Goal: Task Accomplishment & Management: Use online tool/utility

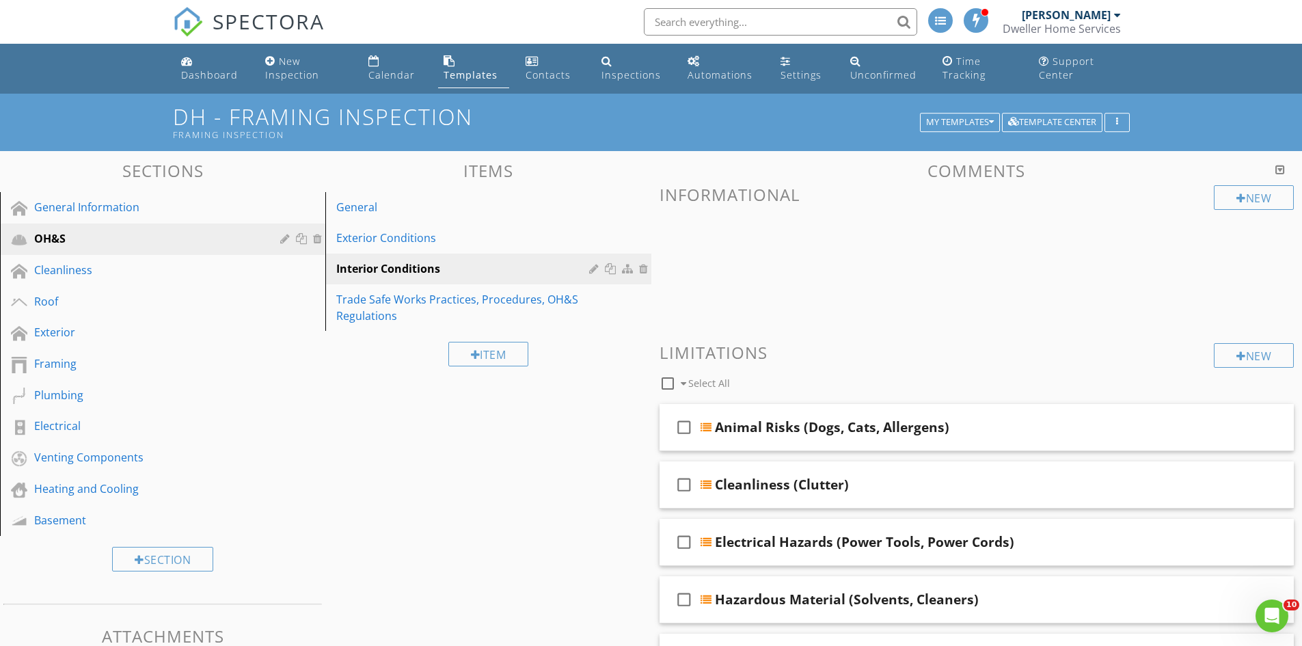
click at [481, 70] on div "Templates" at bounding box center [471, 74] width 54 height 13
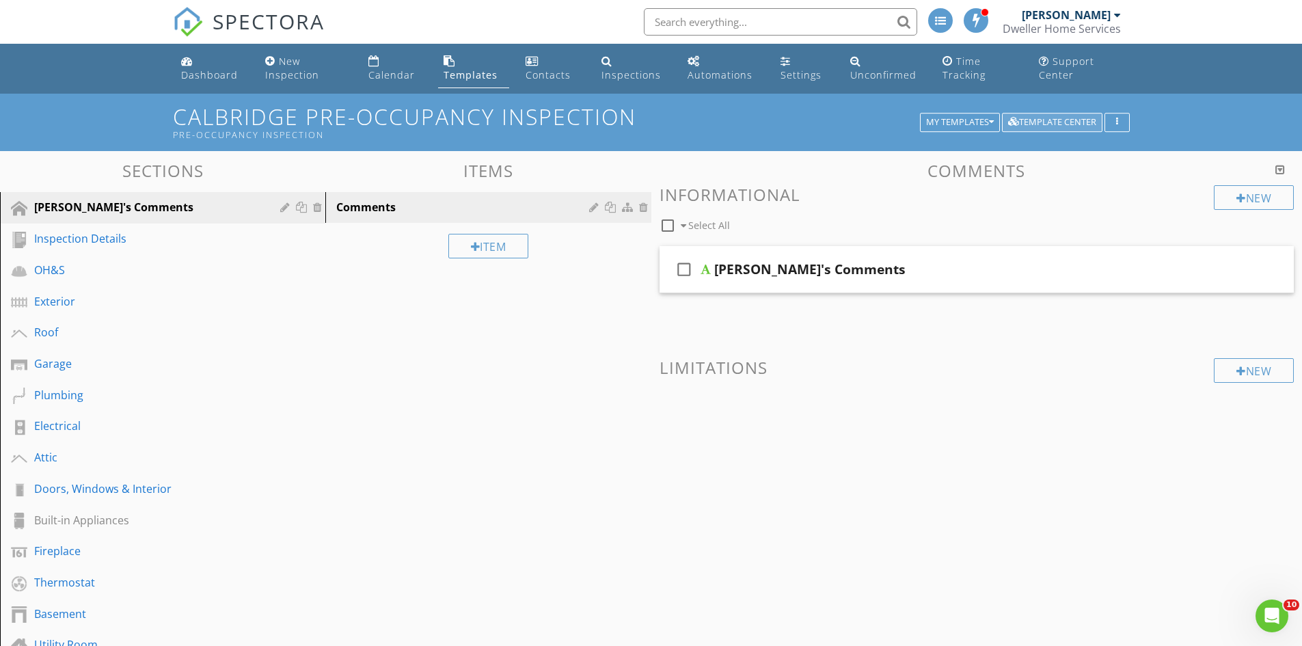
click at [1045, 121] on div "Template Center" at bounding box center [1052, 123] width 88 height 10
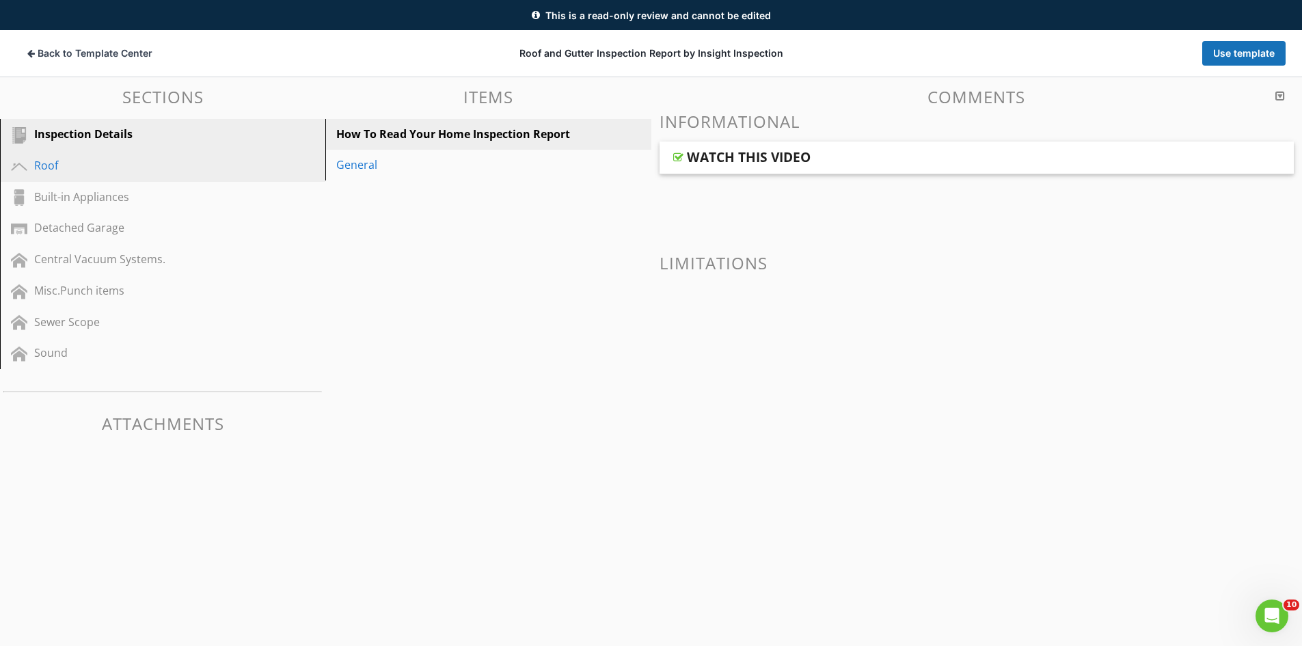
click at [154, 174] on div "Roof" at bounding box center [172, 166] width 277 height 18
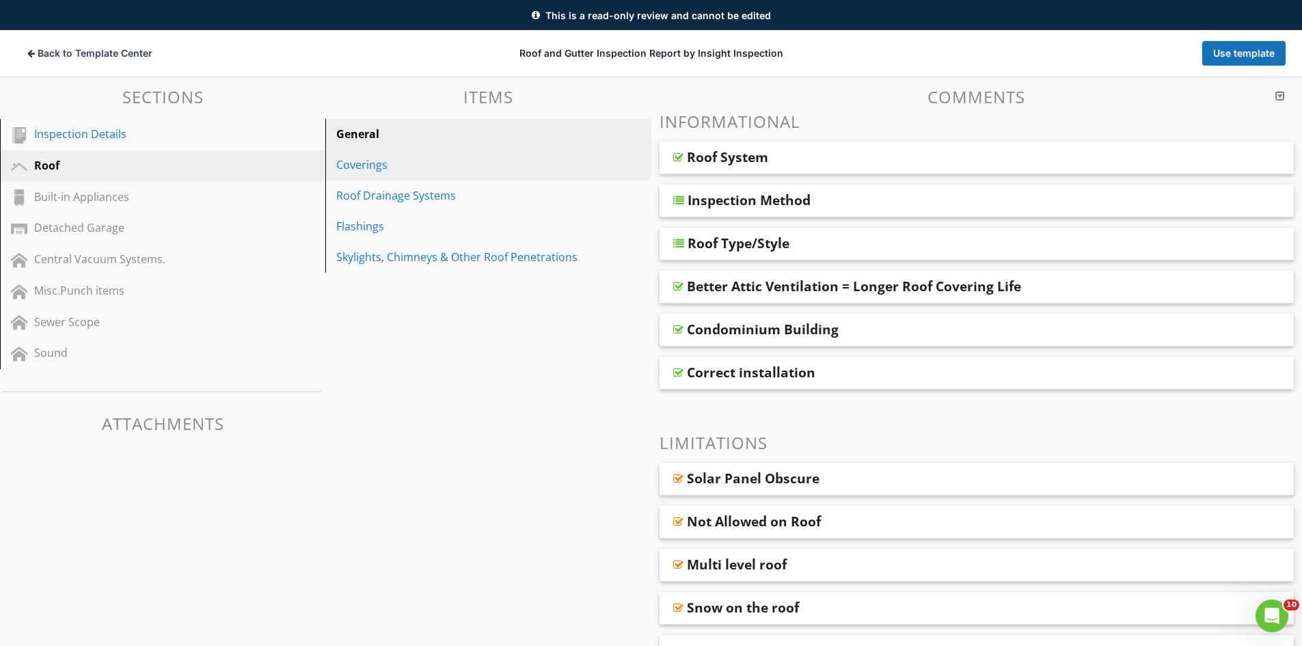
click at [447, 167] on div "Coverings" at bounding box center [464, 165] width 256 height 16
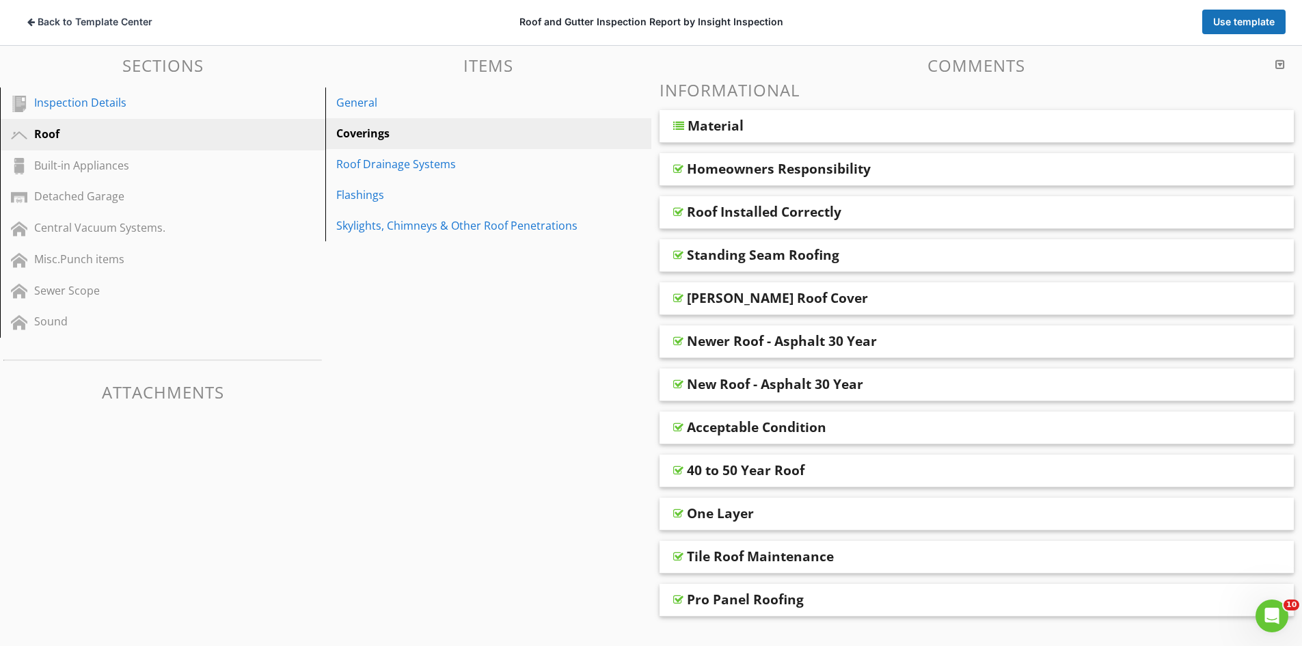
scroll to position [137, 0]
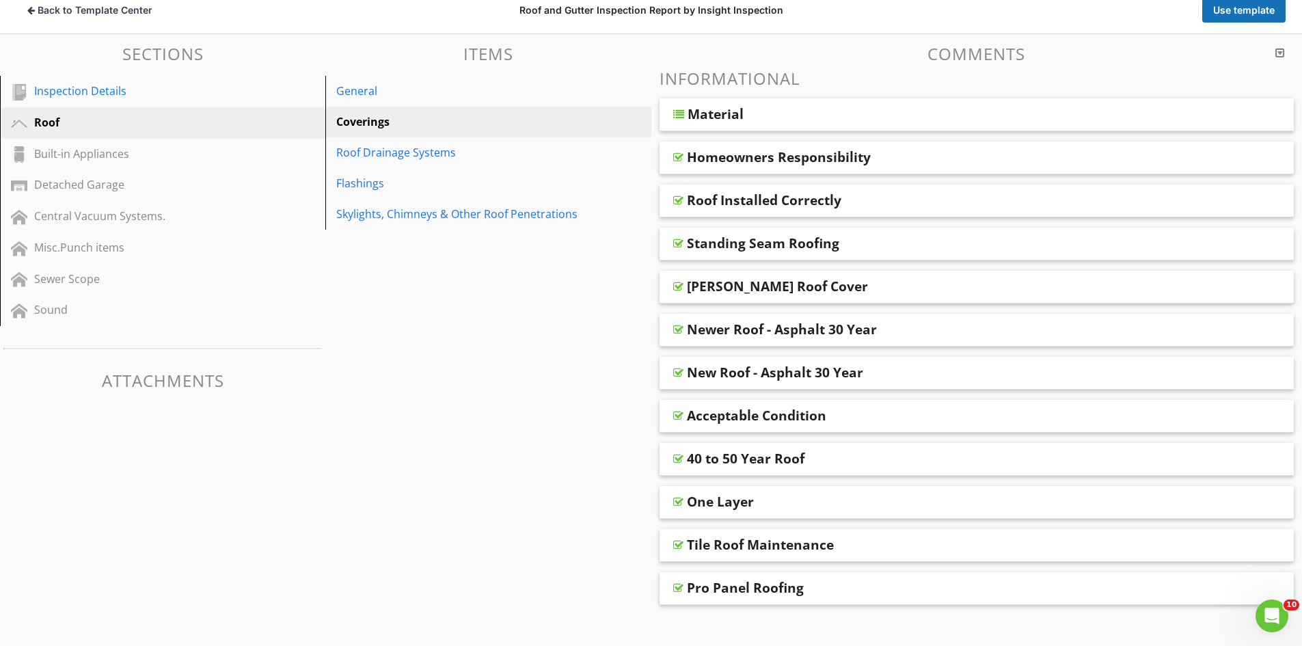
click at [843, 193] on div "Roof Installed Correctly" at bounding box center [914, 200] width 455 height 16
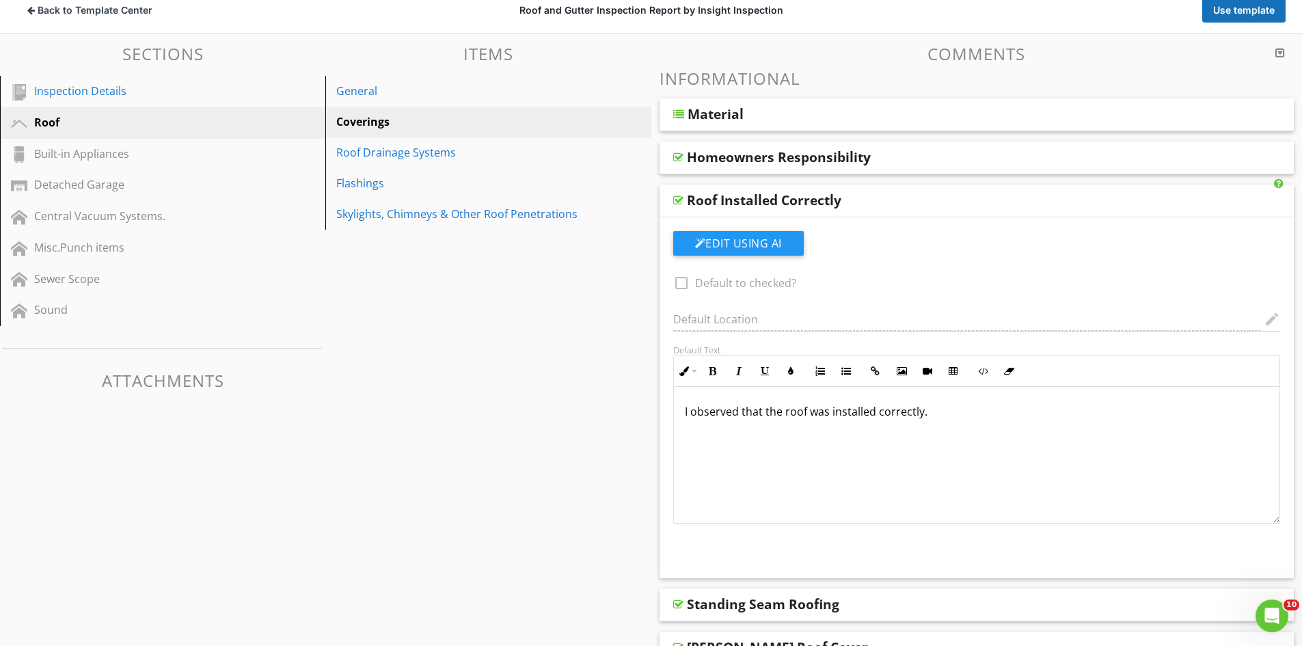
click at [836, 186] on div "Roof Installed Correctly" at bounding box center [977, 201] width 635 height 33
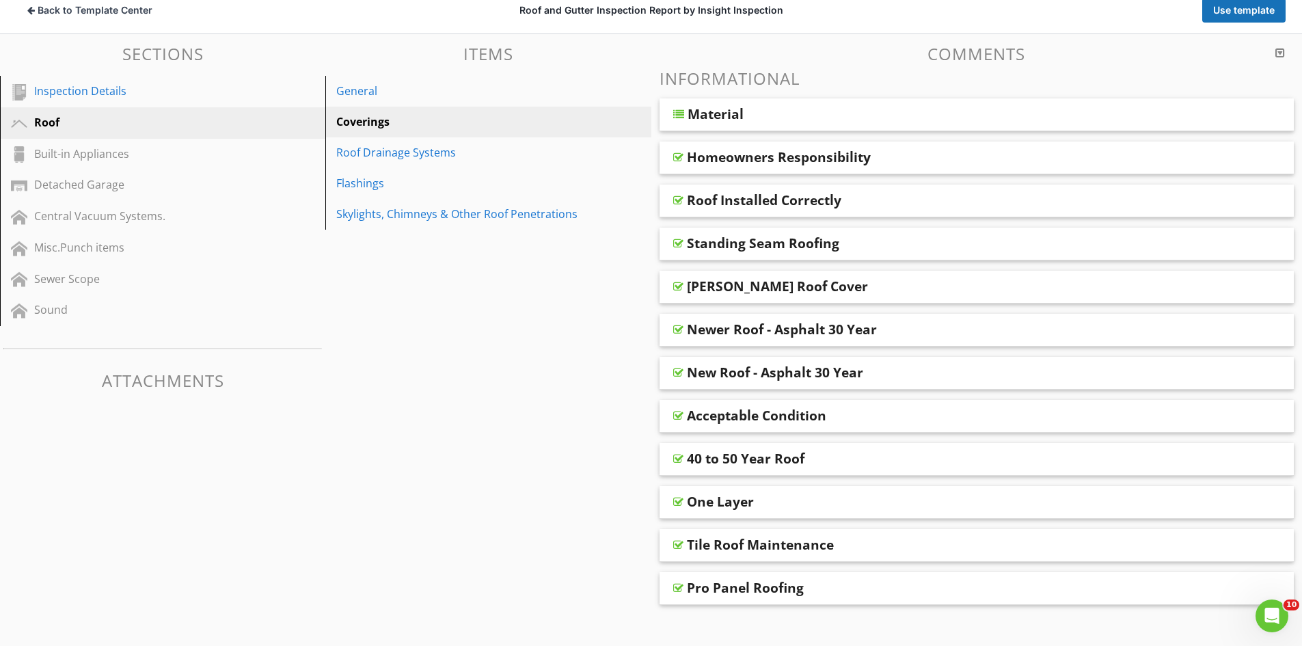
click at [857, 146] on div "Homeowners Responsibility" at bounding box center [977, 157] width 635 height 33
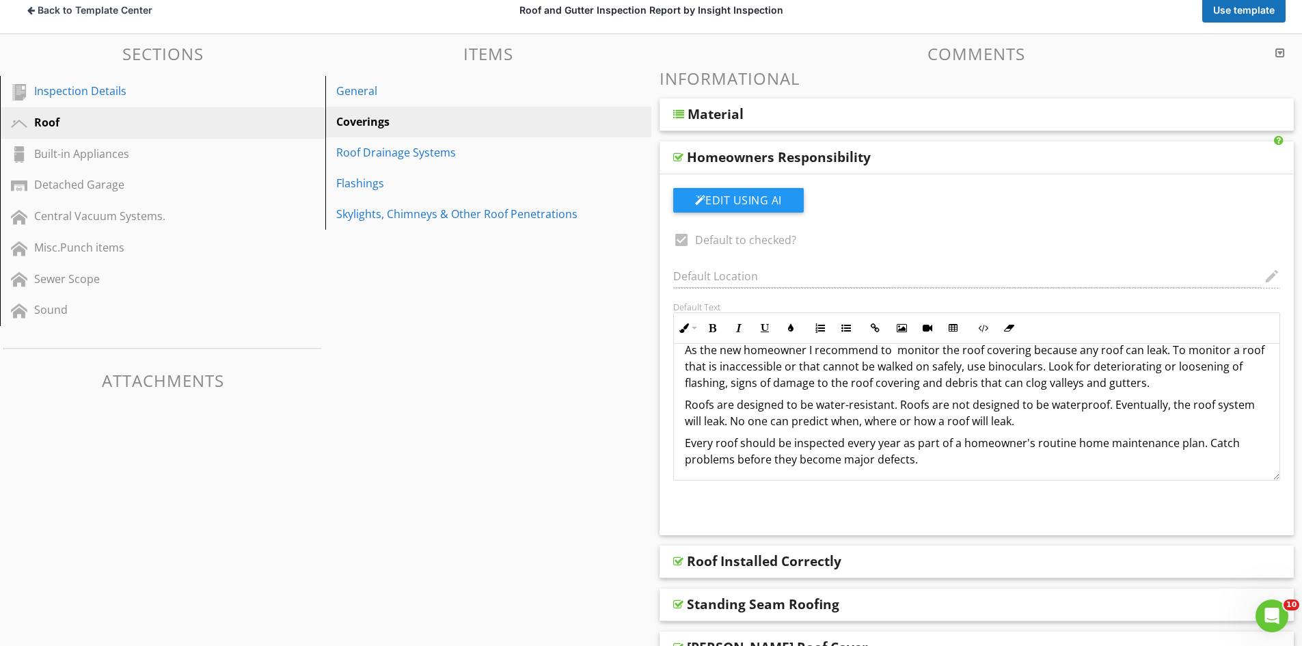
scroll to position [23, 0]
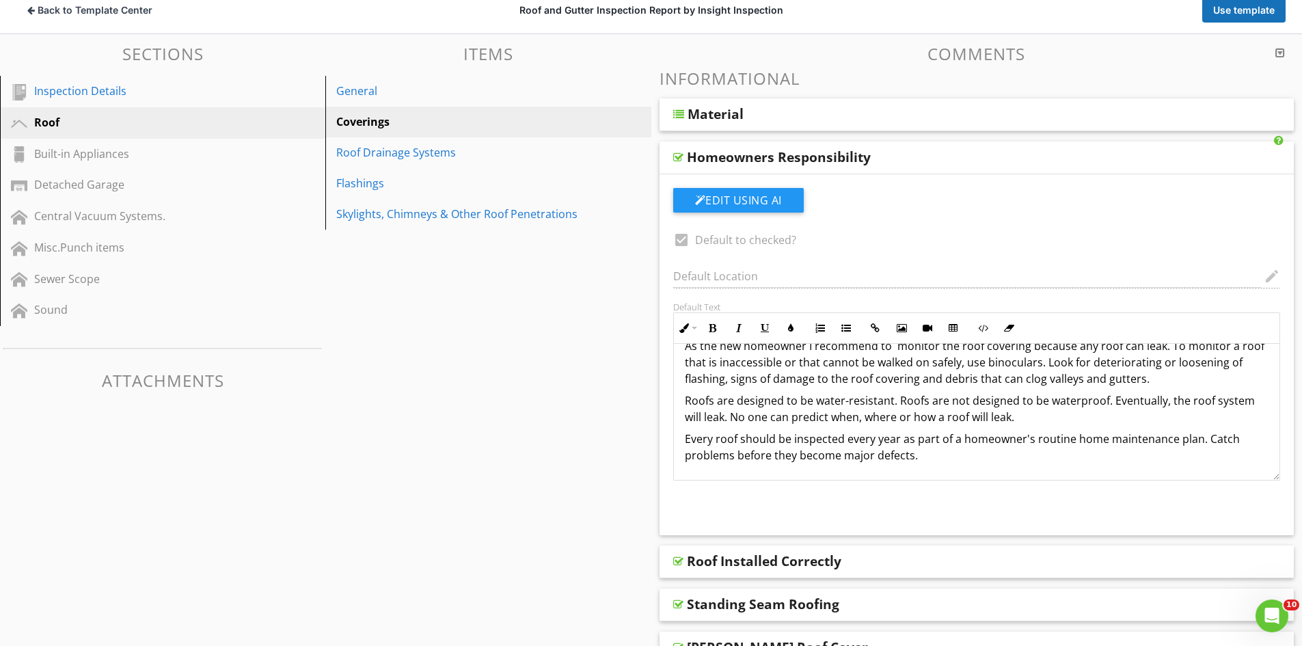
drag, startPoint x: 941, startPoint y: 458, endPoint x: 824, endPoint y: 407, distance: 128.2
click at [824, 407] on div "As the new homeowner I recommend to monitor the roof covering because any roof …" at bounding box center [977, 400] width 606 height 159
drag, startPoint x: 912, startPoint y: 458, endPoint x: 800, endPoint y: 407, distance: 123.0
click at [806, 408] on div "As the new homeowner I recommend to monitor the roof covering because any roof …" at bounding box center [977, 400] width 606 height 159
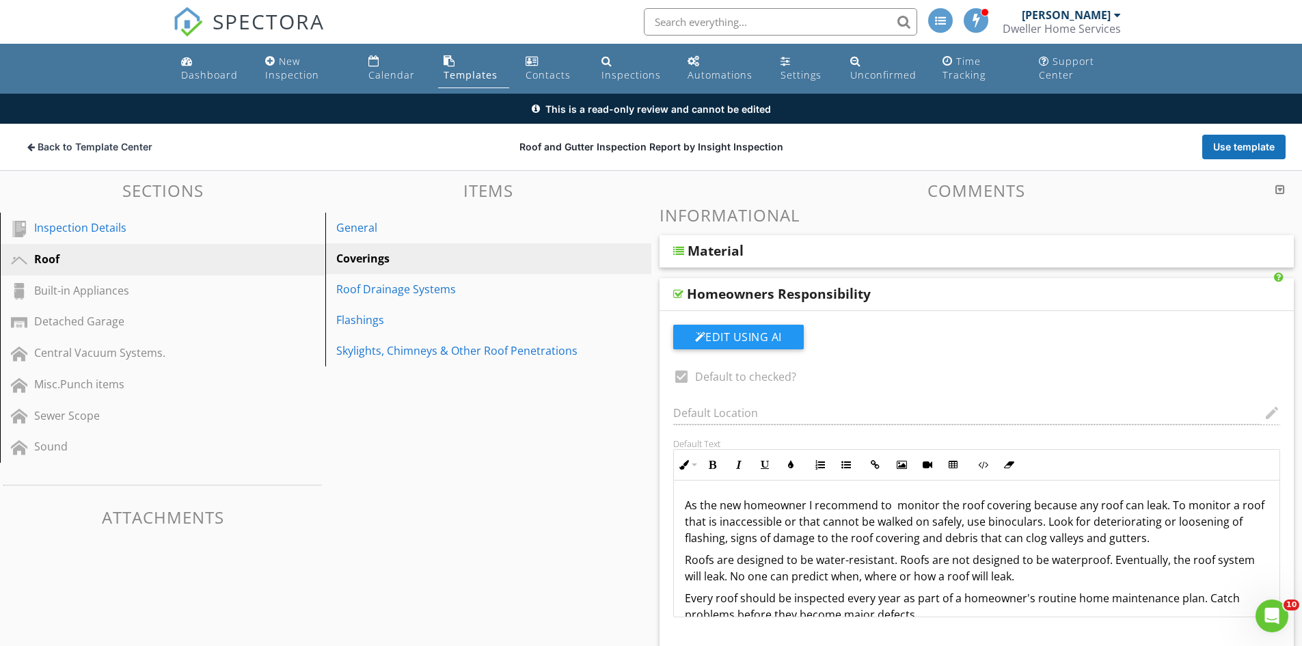
scroll to position [137, 0]
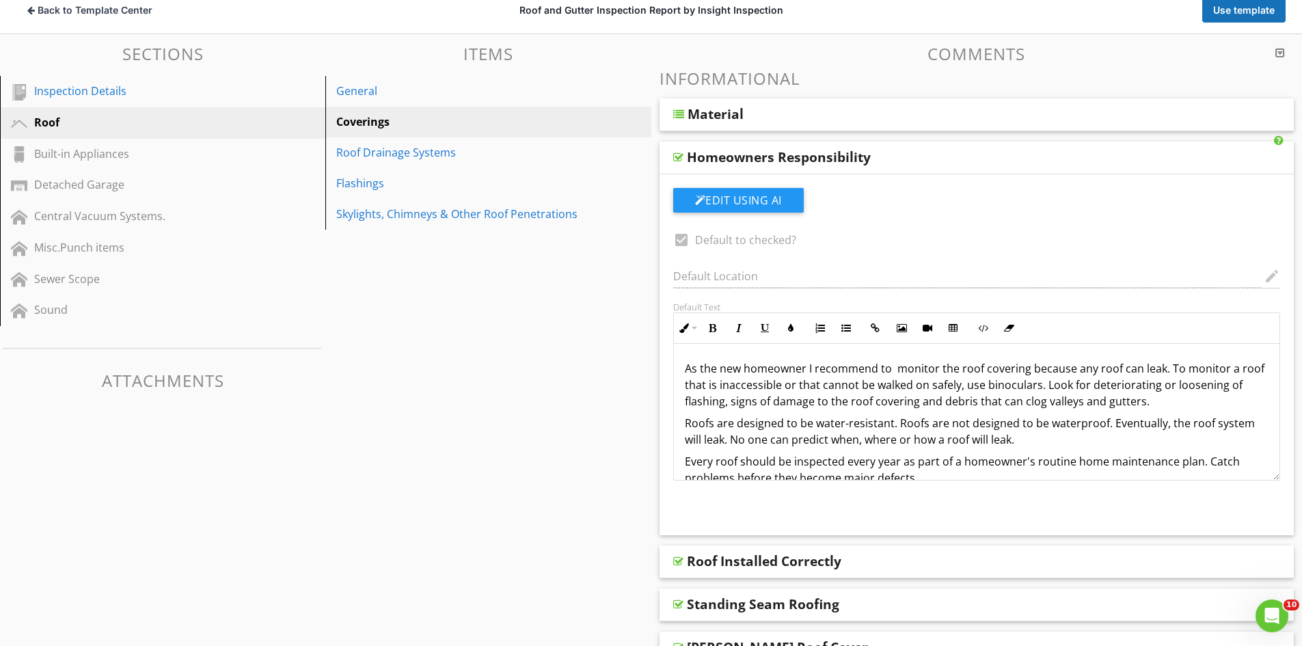
drag, startPoint x: 681, startPoint y: 367, endPoint x: 932, endPoint y: 404, distance: 253.5
click at [936, 390] on div "As the new homeowner I recommend to monitor the roof covering because any roof …" at bounding box center [977, 423] width 606 height 159
drag, startPoint x: 899, startPoint y: 398, endPoint x: 822, endPoint y: 414, distance: 78.8
click at [822, 415] on p "Roofs are designed to be water-resistant. Roofs are not designed to be waterpro…" at bounding box center [977, 431] width 584 height 33
drag, startPoint x: 812, startPoint y: 405, endPoint x: 789, endPoint y: 415, distance: 25.4
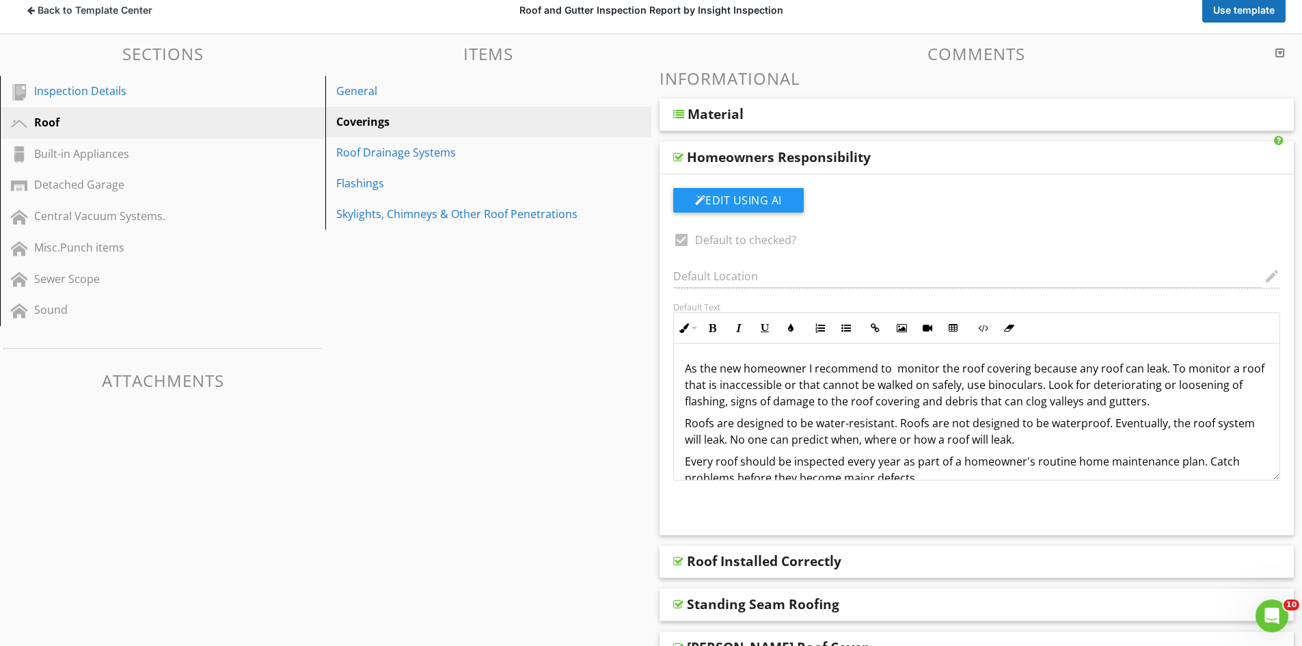
click at [789, 415] on p "Roofs are designed to be water-resistant. Roofs are not designed to be waterpro…" at bounding box center [977, 431] width 584 height 33
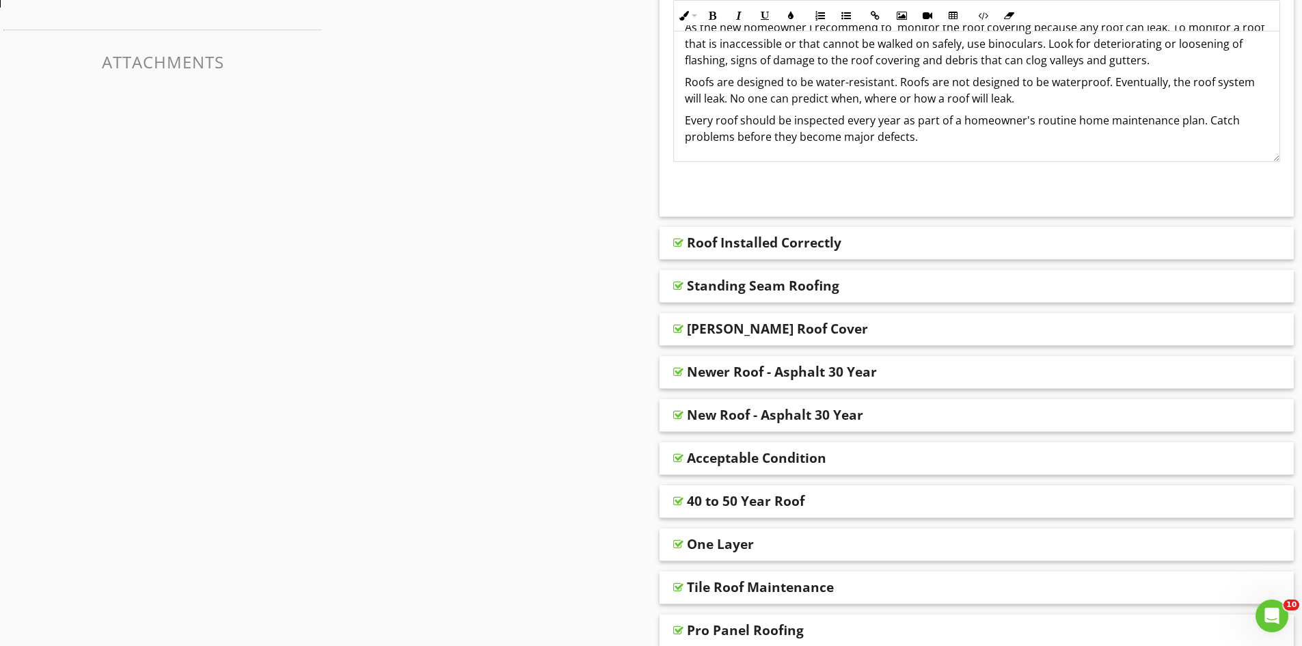
scroll to position [547, 0]
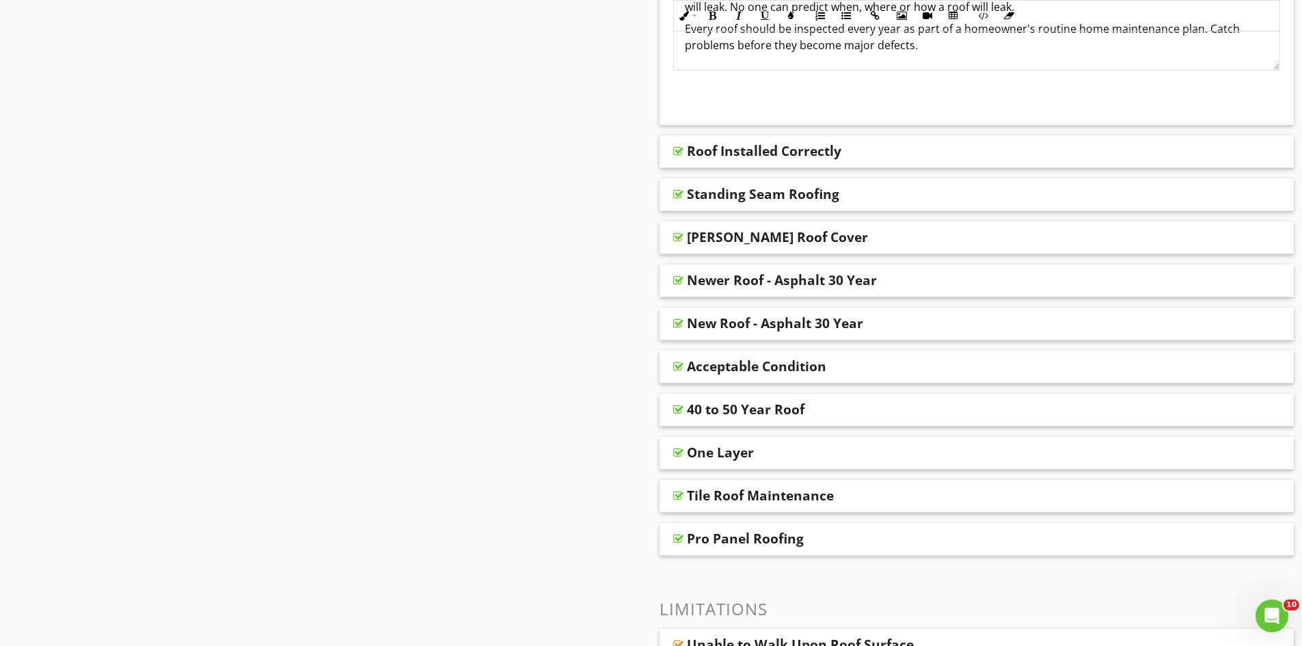
click at [776, 269] on div "Newer Roof - Asphalt 30 Year" at bounding box center [977, 280] width 635 height 33
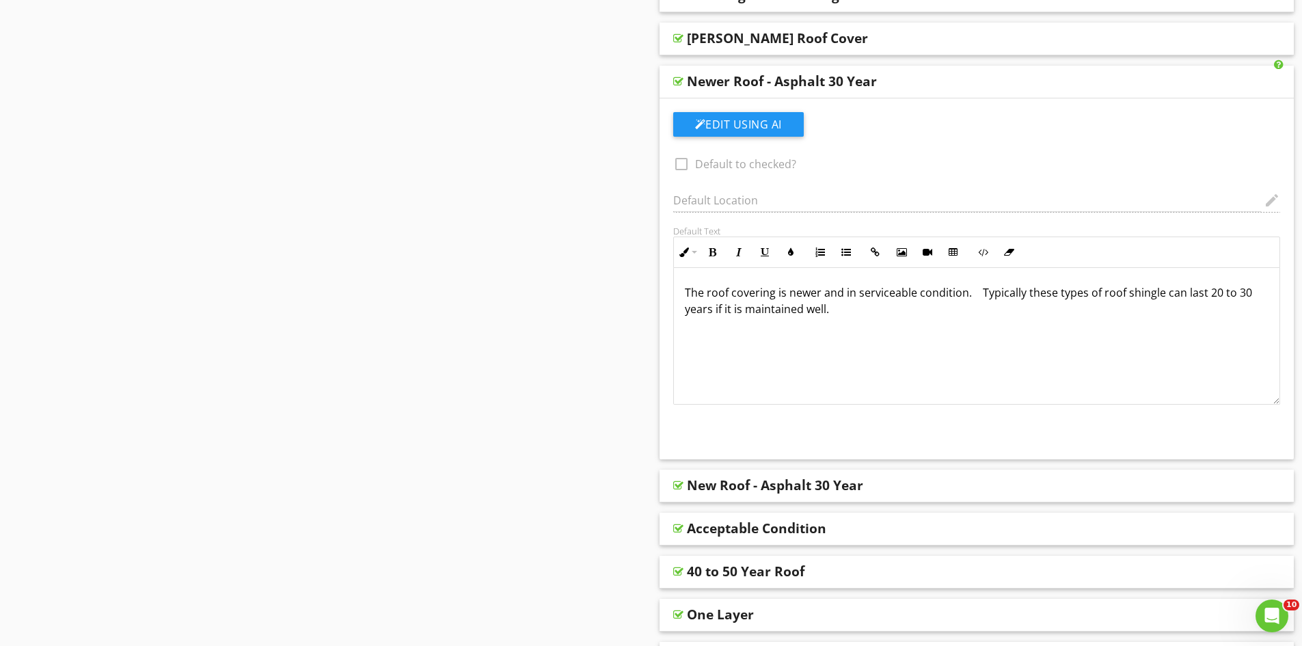
scroll to position [752, 0]
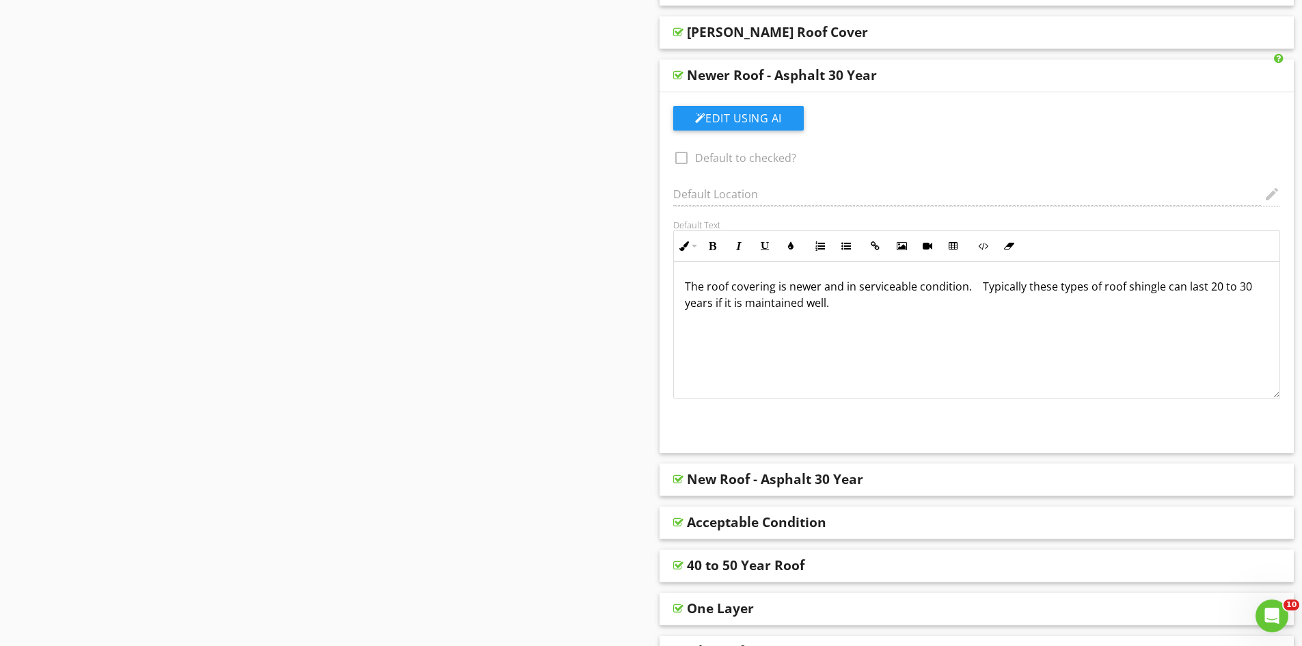
drag, startPoint x: 834, startPoint y: 305, endPoint x: 758, endPoint y: 294, distance: 76.6
click at [758, 294] on p "The roof covering is newer and in serviceable condition. Typically these types …" at bounding box center [977, 294] width 584 height 33
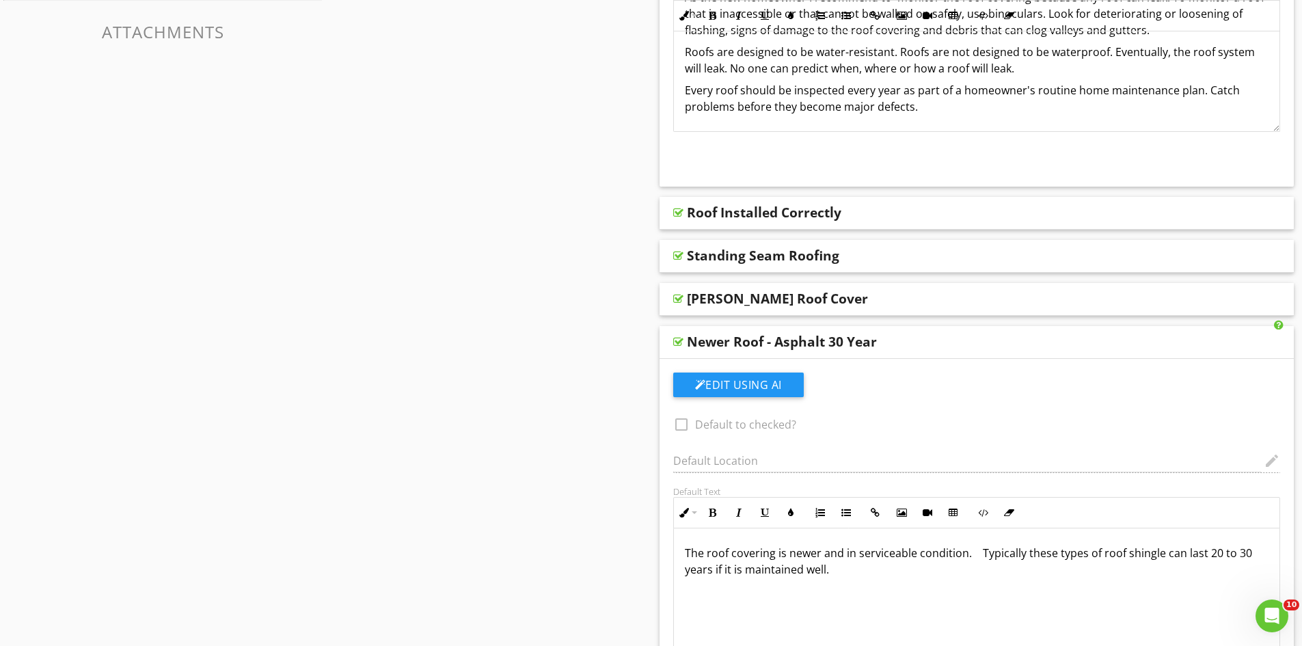
scroll to position [478, 0]
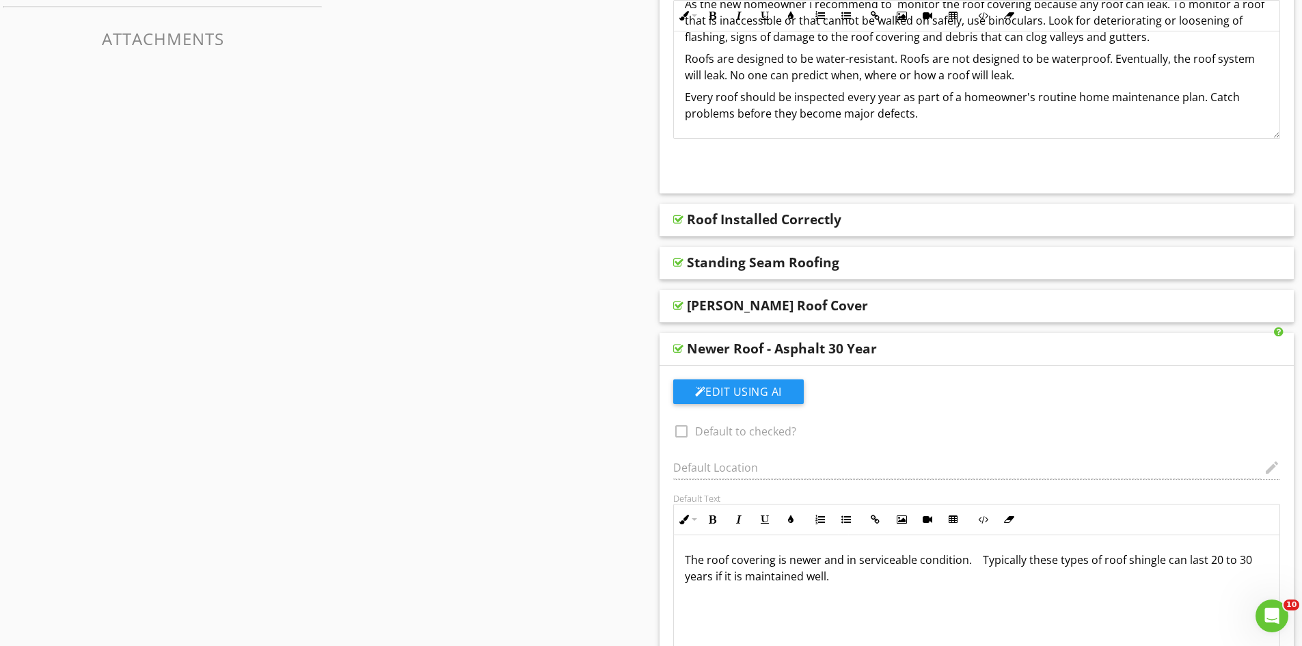
click at [800, 340] on div "Newer Roof - Asphalt 30 Year" at bounding box center [782, 348] width 190 height 16
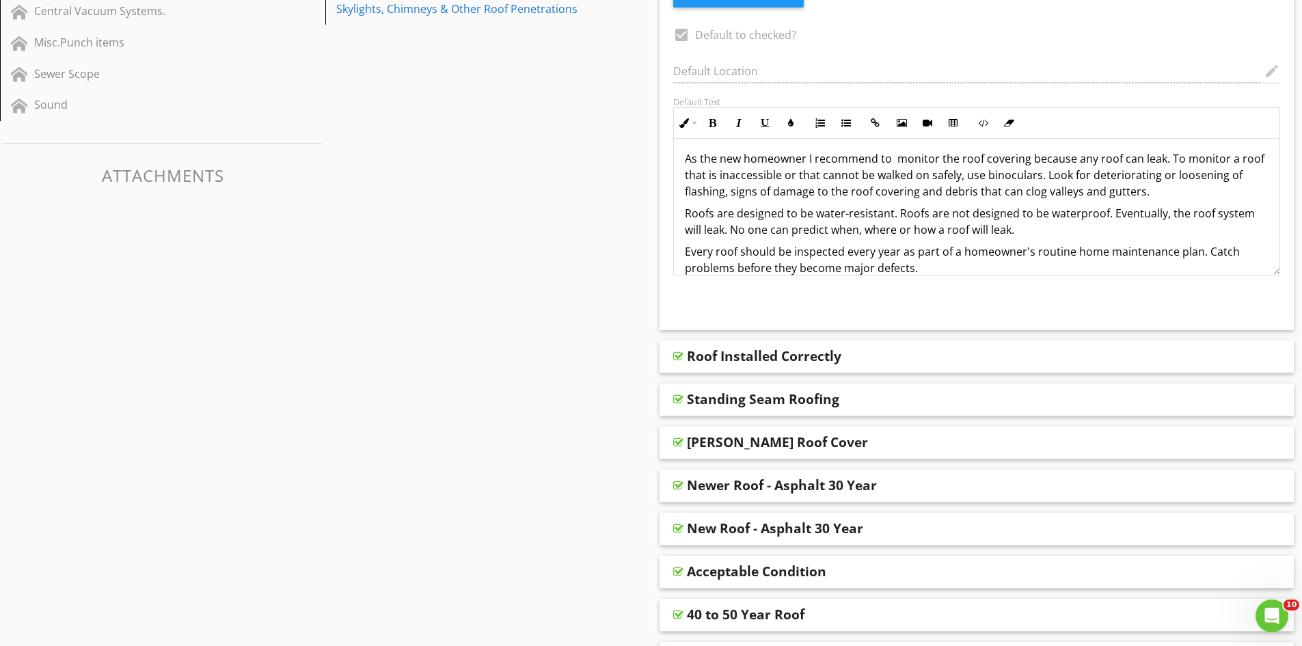
scroll to position [0, 0]
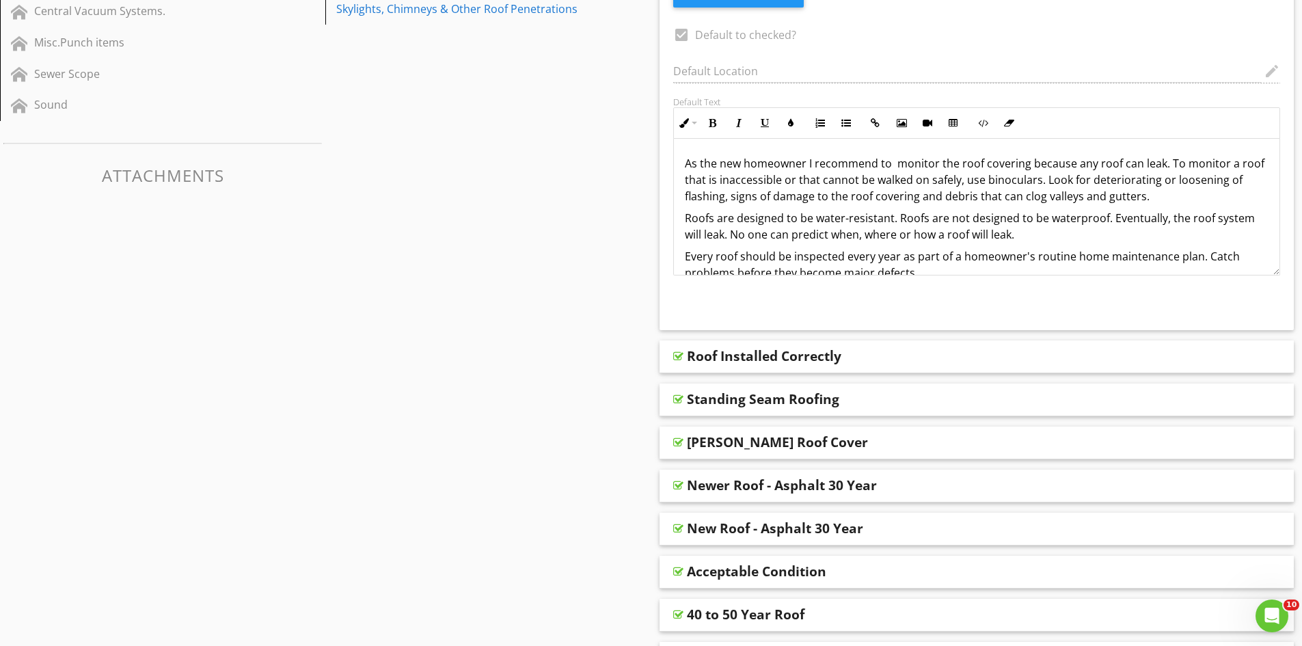
click at [1020, 219] on p "Roofs are designed to be water-resistant. Roofs are not designed to be waterpro…" at bounding box center [977, 226] width 584 height 33
click at [962, 230] on p "Roofs are designed to be water-resistant. Roofs are not designed to be waterpro…" at bounding box center [977, 226] width 584 height 33
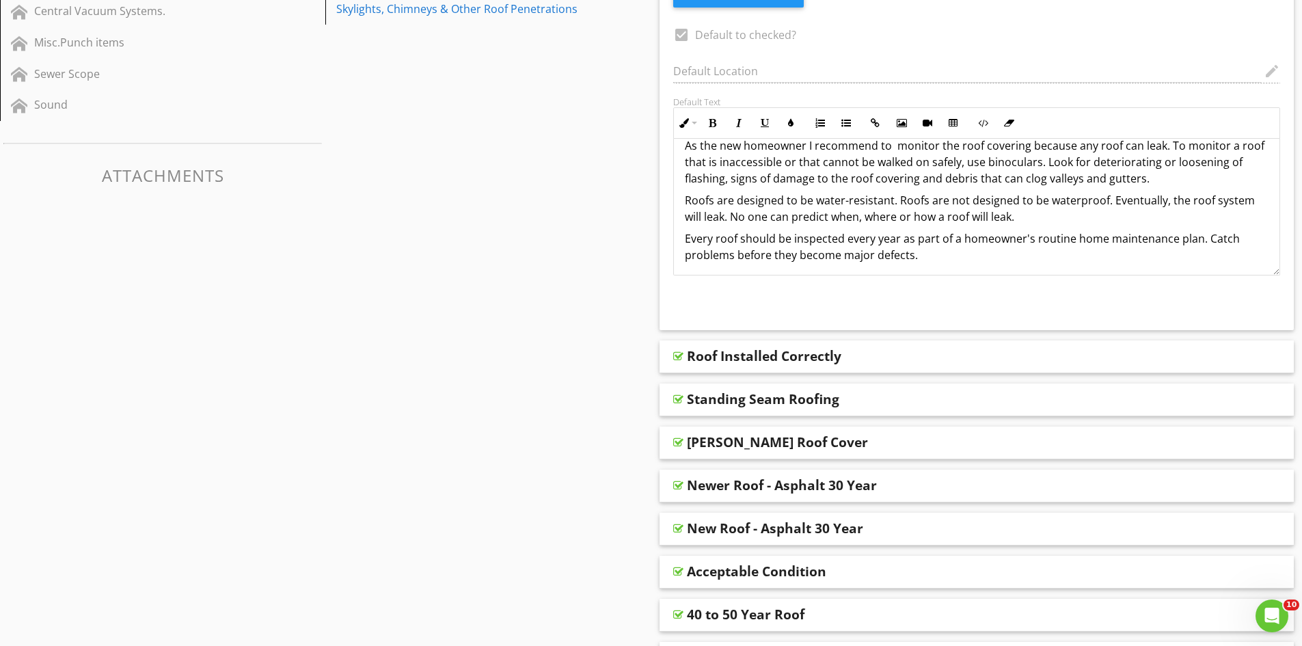
scroll to position [23, 0]
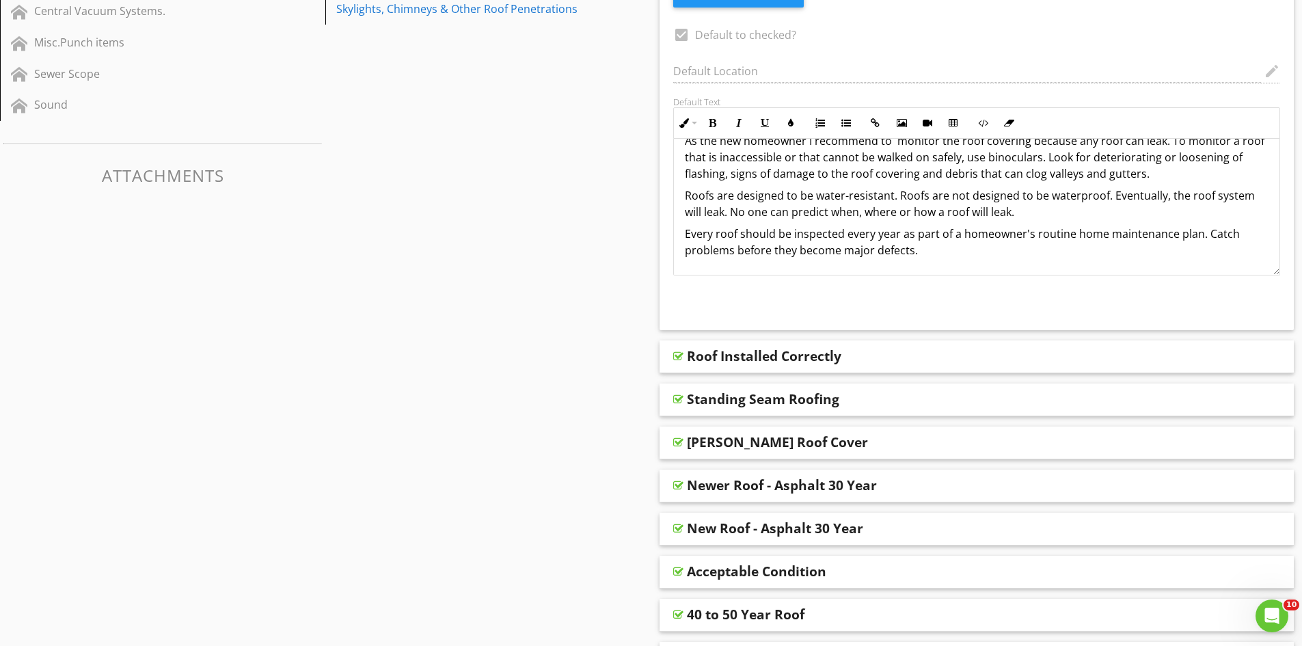
click at [717, 122] on icon "button" at bounding box center [713, 123] width 10 height 10
drag, startPoint x: 869, startPoint y: 170, endPoint x: 917, endPoint y: 208, distance: 60.8
click at [870, 172] on p "As the new homeowner I recommend to monitor the roof covering because any roof …" at bounding box center [977, 157] width 584 height 49
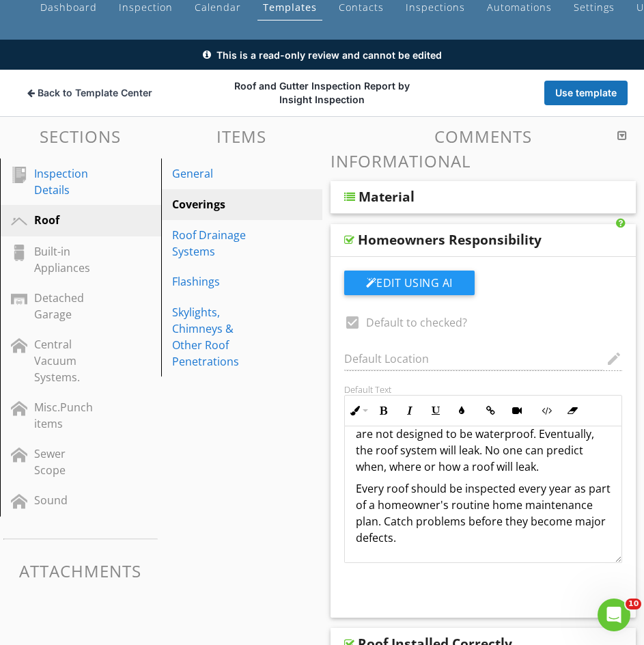
scroll to position [0, 0]
